Goal: Communication & Community: Answer question/provide support

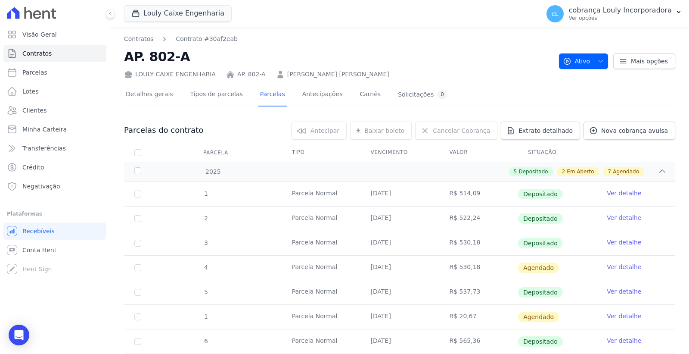
click at [19, 330] on icon "Open Intercom Messenger" at bounding box center [19, 335] width 10 height 10
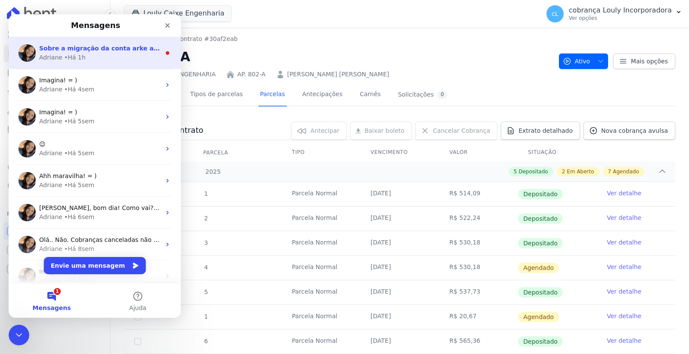
click at [91, 51] on span "Sobre a migração da conta arke a previsão é para até o final de outubro/2025" at bounding box center [171, 48] width 265 height 7
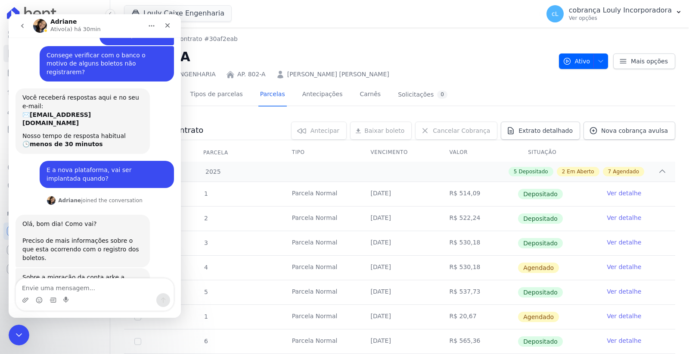
scroll to position [31, 0]
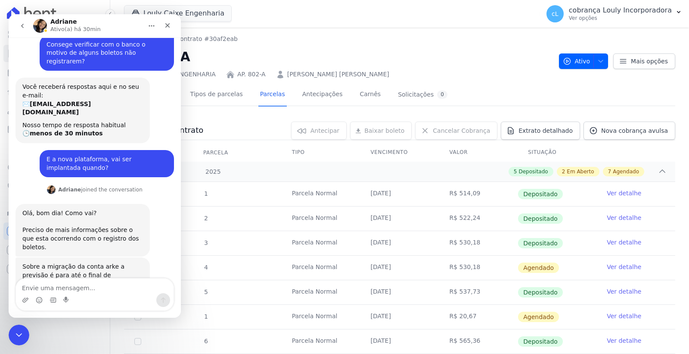
click at [69, 283] on textarea "Envie uma mensagem..." at bounding box center [95, 285] width 158 height 15
type textarea "Certo."
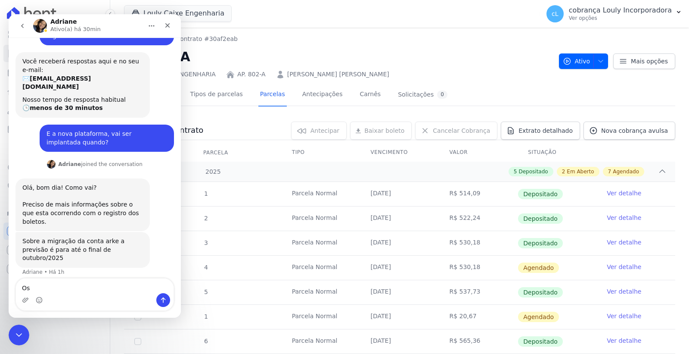
scroll to position [56, 0]
type textarea "O"
click at [85, 288] on textarea "Quando fazemos o pro9cessamento" at bounding box center [95, 285] width 158 height 15
click at [129, 288] on textarea "Quando fazemos o processamento" at bounding box center [95, 285] width 158 height 15
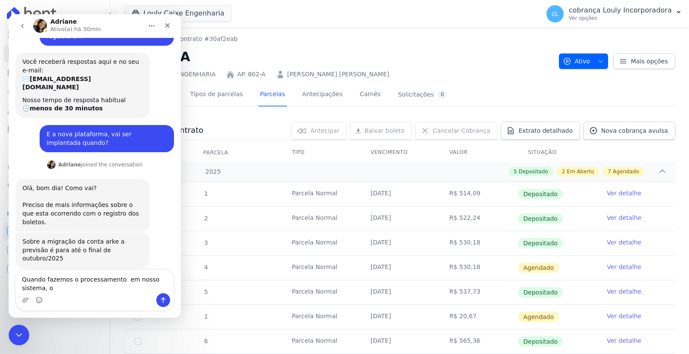
scroll to position [65, 0]
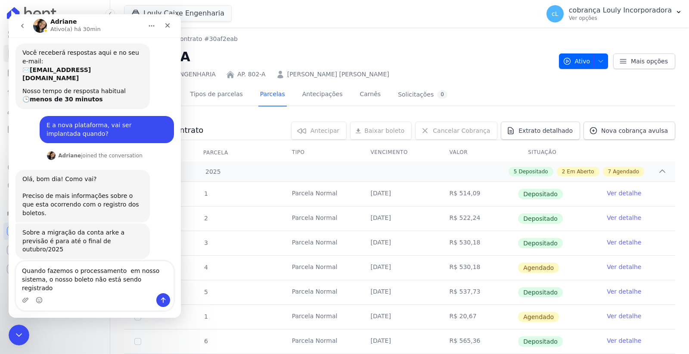
type textarea "Quando fazemos o processamento em nosso sistema, o nosso boleto não está sendo …"
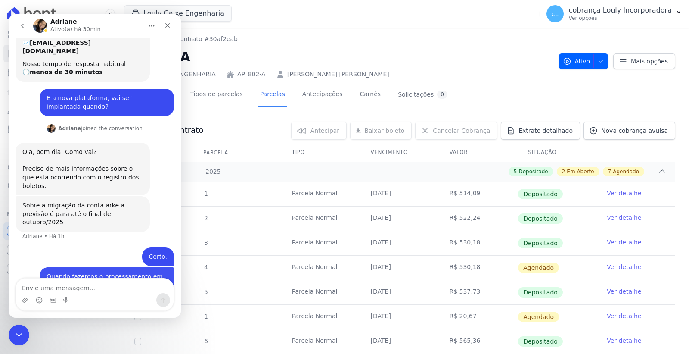
scroll to position [93, 0]
click at [168, 27] on icon "Fechar" at bounding box center [167, 25] width 5 height 5
